Goal: Task Accomplishment & Management: Manage account settings

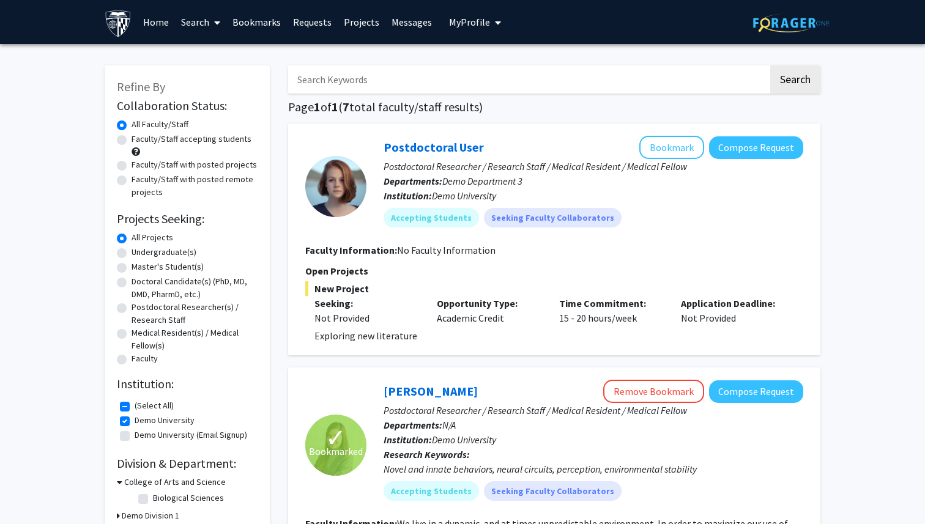
click at [459, 24] on span "My Profile" at bounding box center [469, 22] width 41 height 12
click at [137, 19] on link "Home" at bounding box center [156, 22] width 38 height 43
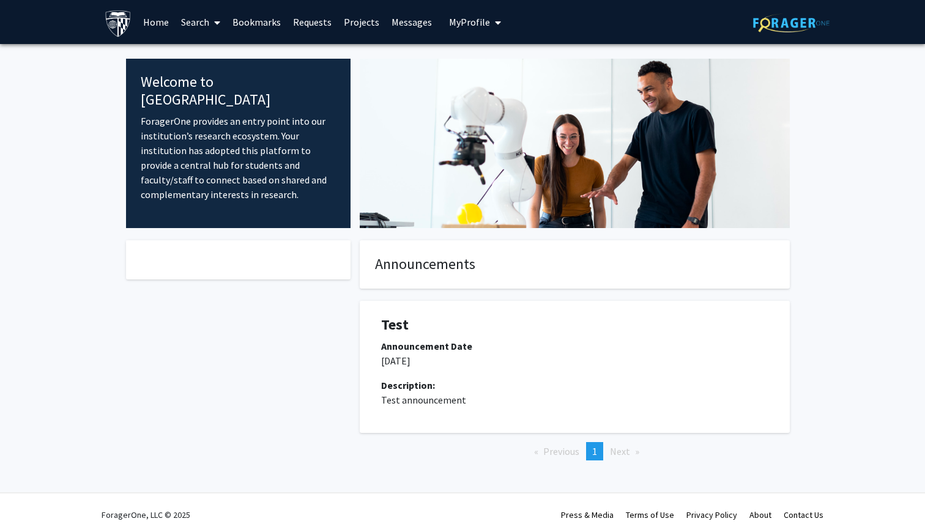
click at [206, 22] on link "Search" at bounding box center [200, 22] width 51 height 43
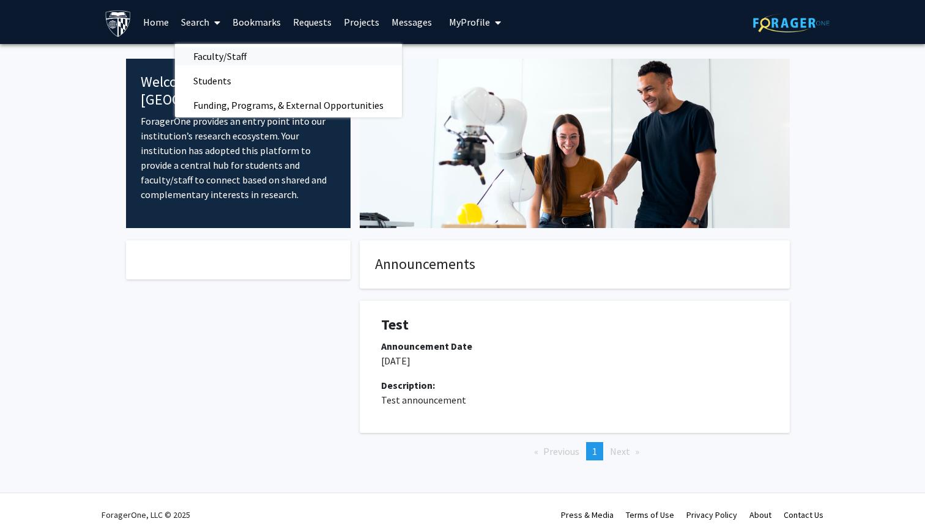
click at [233, 60] on span "Faculty/Staff" at bounding box center [220, 56] width 90 height 24
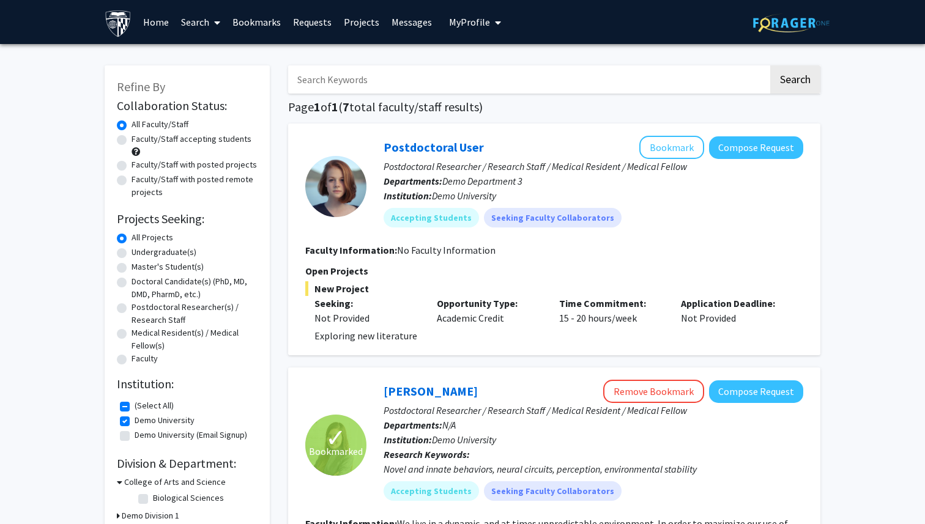
click at [209, 33] on span at bounding box center [214, 22] width 11 height 43
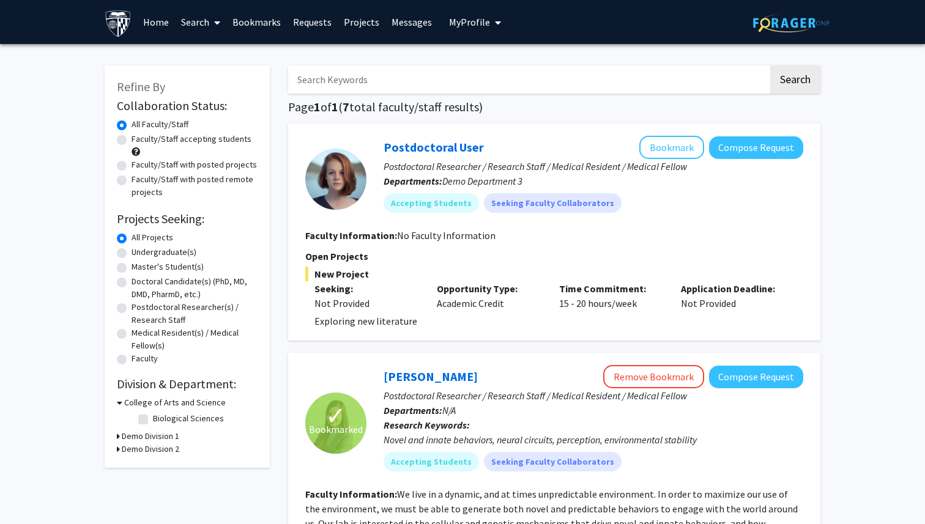
click at [473, 24] on span "My Profile" at bounding box center [469, 22] width 41 height 12
click at [471, 116] on link "Log Out" at bounding box center [512, 112] width 110 height 15
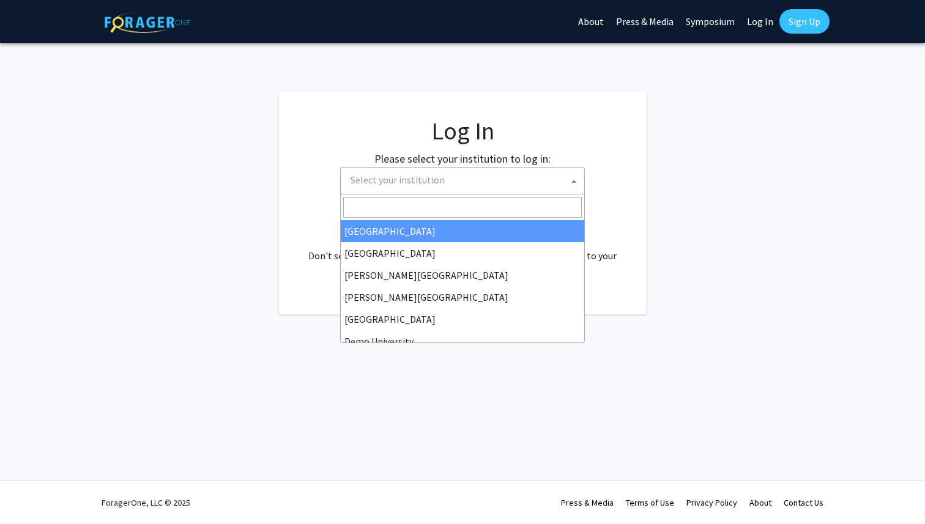
click at [493, 185] on span "Select your institution" at bounding box center [464, 180] width 238 height 25
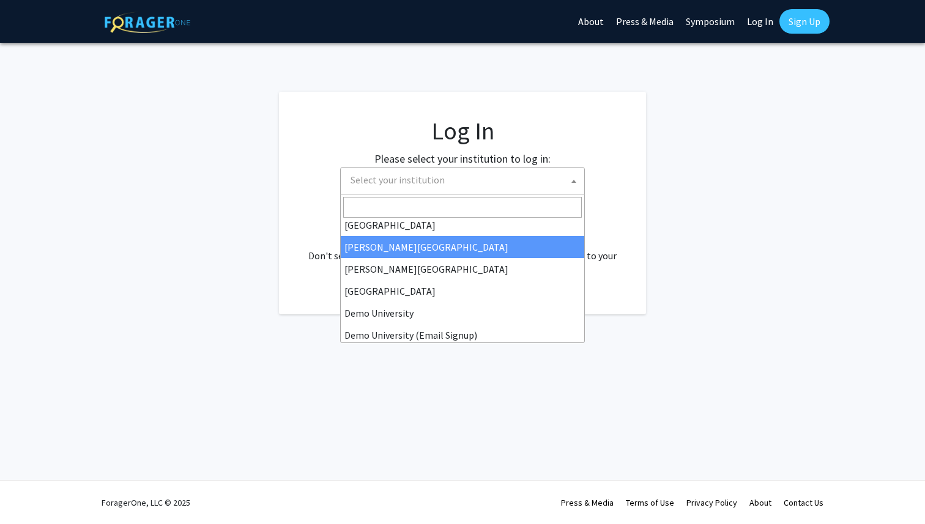
scroll to position [33, 0]
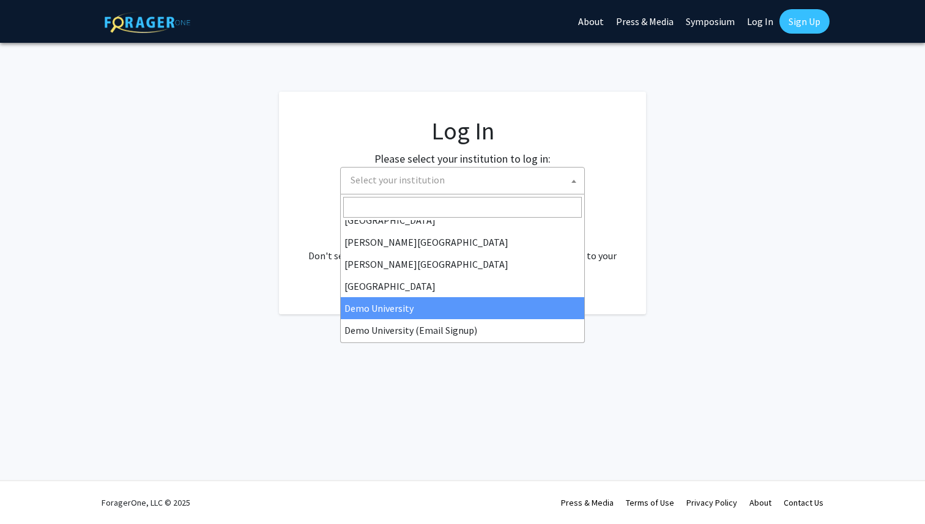
select select "8"
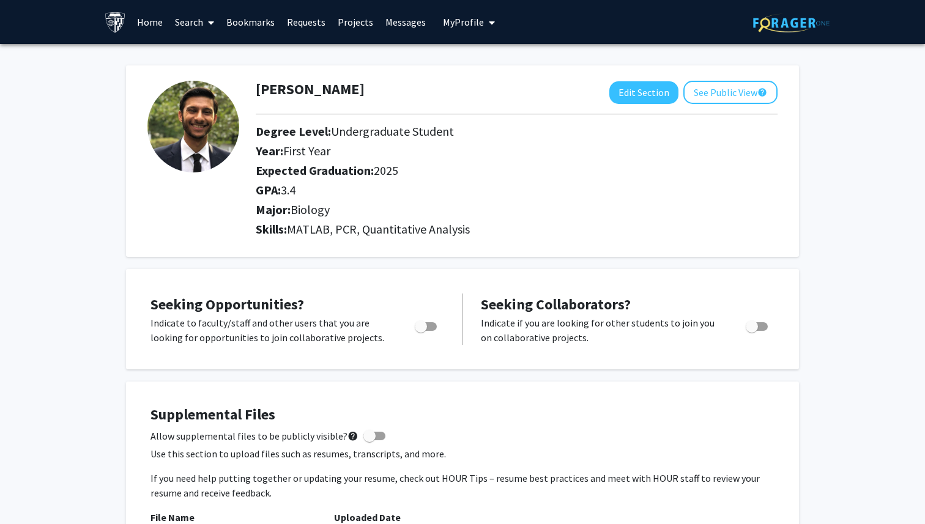
click at [489, 26] on icon "My profile dropdown to access profile and logout" at bounding box center [492, 23] width 6 height 10
click at [340, 64] on div "[PERSON_NAME] Edit Section See Public View help Degree Level: Undergraduate Stu…" at bounding box center [462, 155] width 673 height 204
click at [147, 23] on link "Home" at bounding box center [150, 22] width 38 height 43
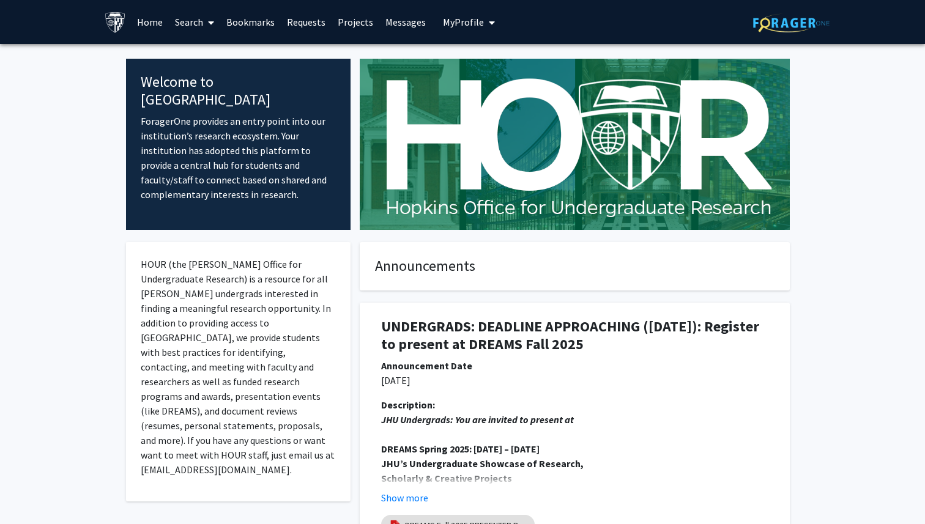
click at [176, 19] on link "Search" at bounding box center [194, 22] width 51 height 43
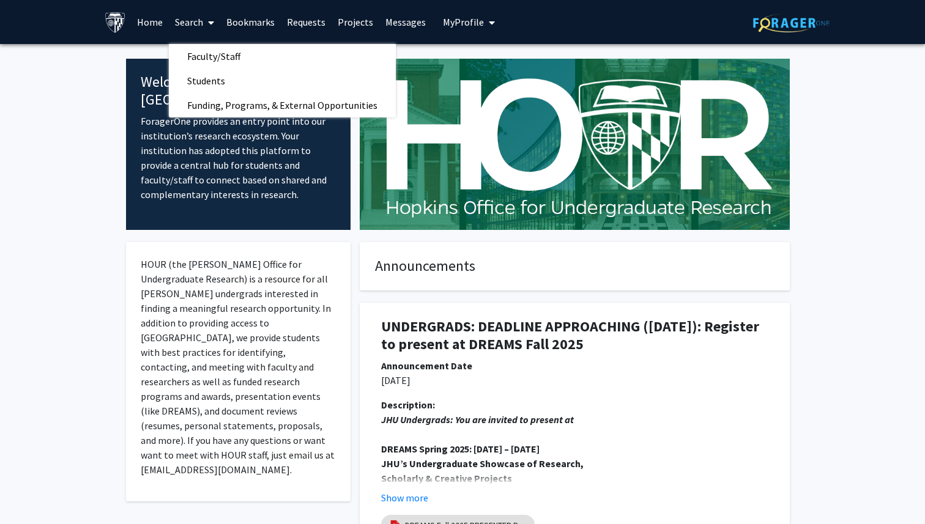
click at [484, 31] on span "My profile dropdown to access profile and logout" at bounding box center [489, 22] width 11 height 43
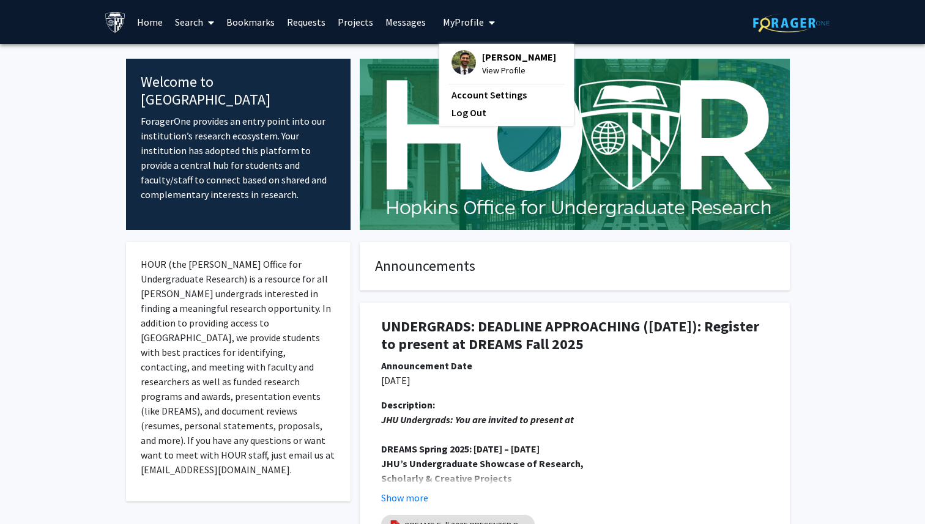
click at [484, 69] on span "View Profile" at bounding box center [519, 70] width 74 height 13
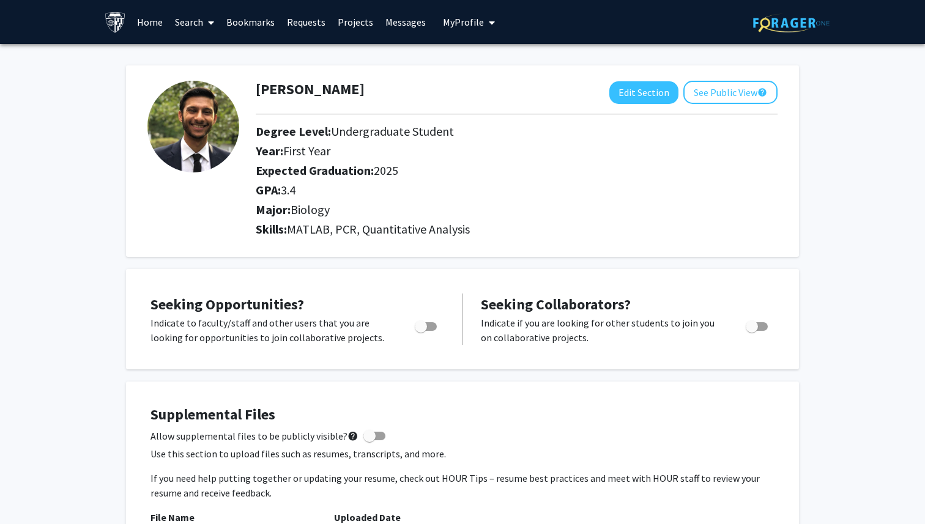
click at [580, 513] on div "Uploaded Date" at bounding box center [554, 517] width 440 height 15
